Goal: Task Accomplishment & Management: Use online tool/utility

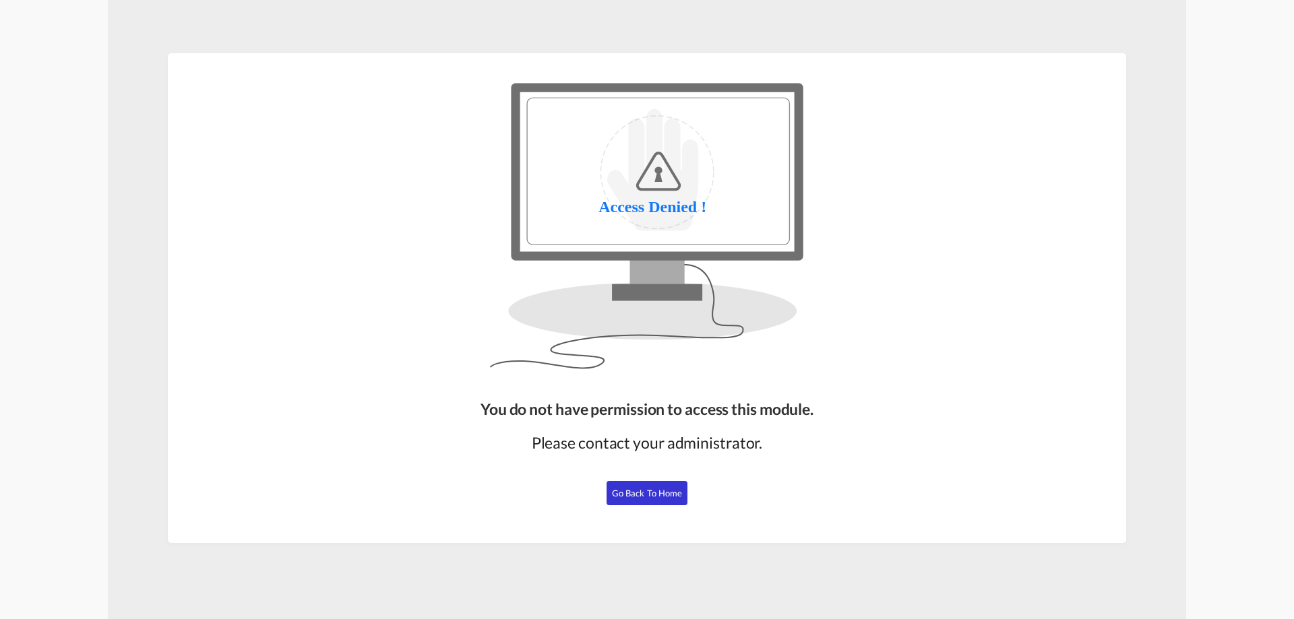
click at [656, 496] on span "Go Back to Home" at bounding box center [647, 493] width 71 height 11
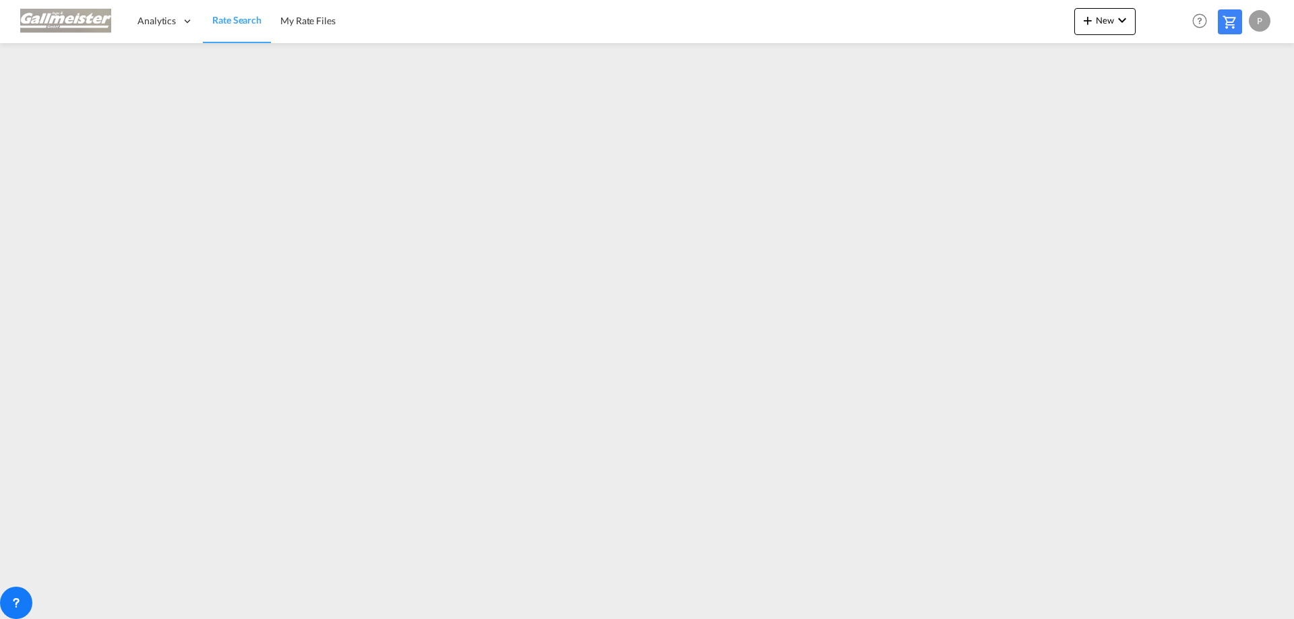
click at [1259, 17] on div "P" at bounding box center [1260, 21] width 22 height 22
click at [1233, 105] on button "Logout" at bounding box center [1244, 103] width 88 height 27
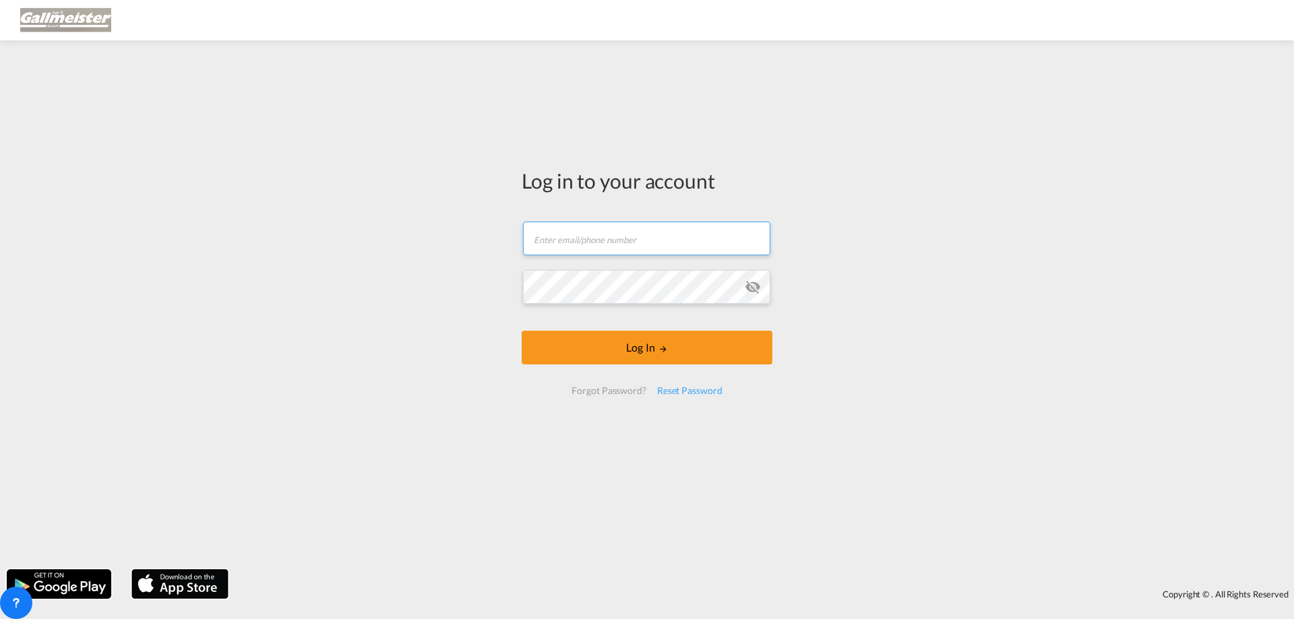
type input "[PERSON_NAME][EMAIL_ADDRESS][PERSON_NAME][PERSON_NAME][DOMAIN_NAME]"
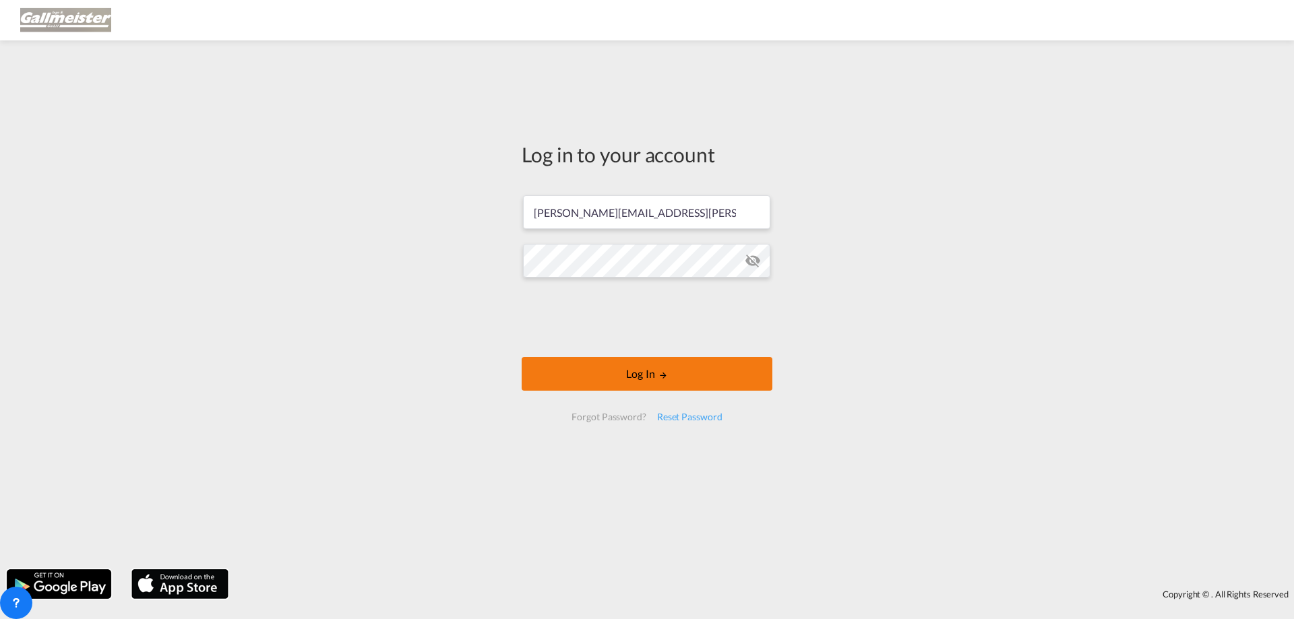
click at [614, 368] on button "Log In" at bounding box center [647, 374] width 251 height 34
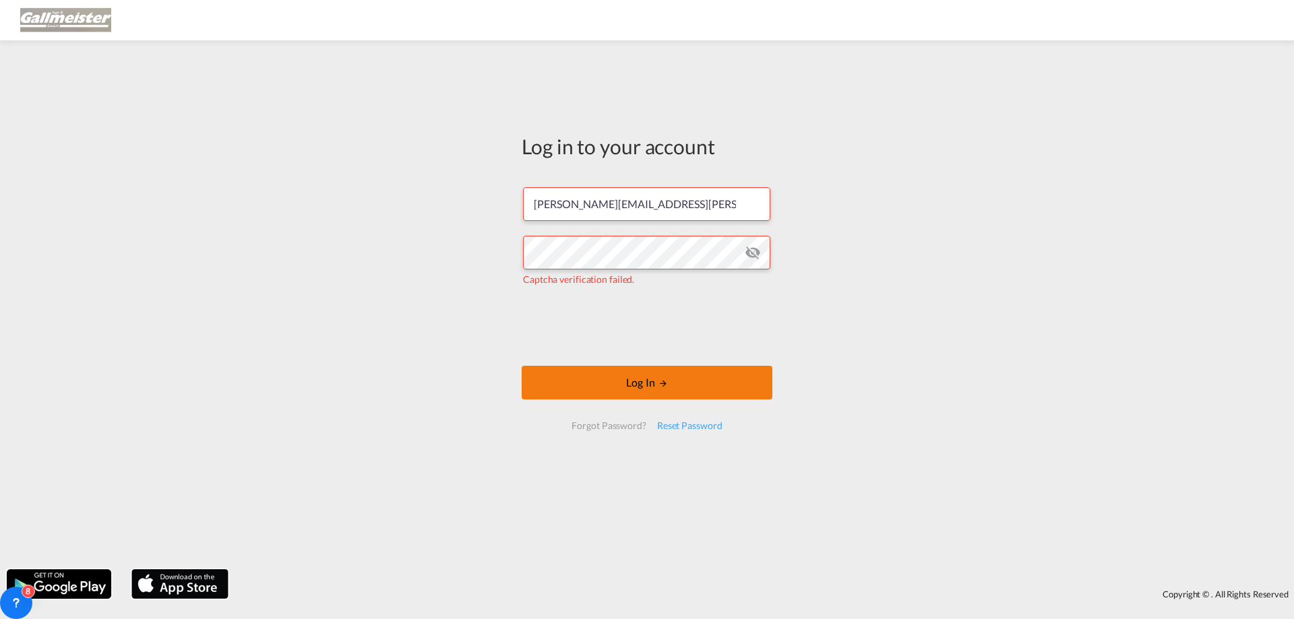
click at [632, 388] on button "Log In" at bounding box center [647, 383] width 251 height 34
